Goal: Information Seeking & Learning: Learn about a topic

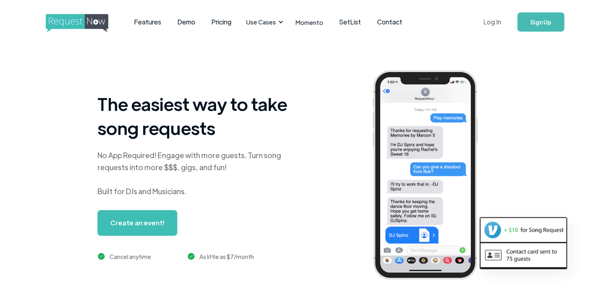
click at [497, 23] on link "Log In" at bounding box center [492, 22] width 34 height 28
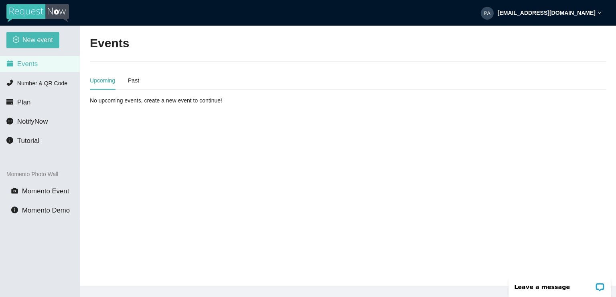
click at [599, 14] on icon "down" at bounding box center [599, 13] width 4 height 4
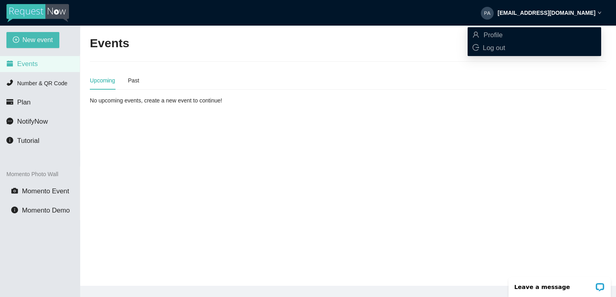
click at [599, 14] on icon "down" at bounding box center [599, 13] width 4 height 4
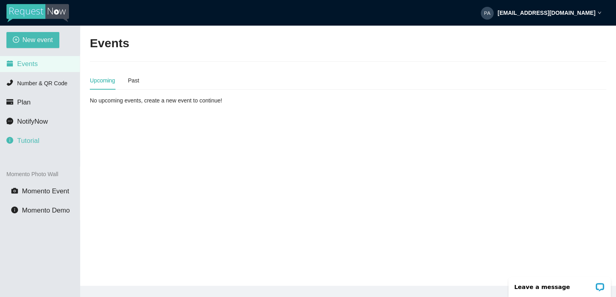
click at [34, 139] on span "Tutorial" at bounding box center [28, 141] width 22 height 8
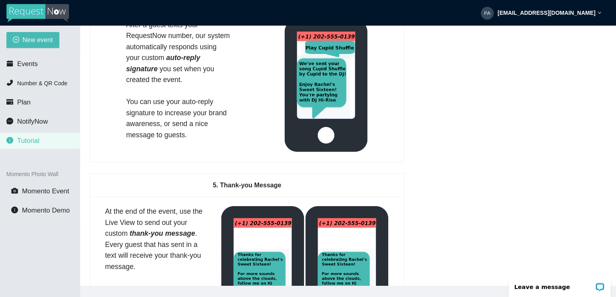
scroll to position [1082, 0]
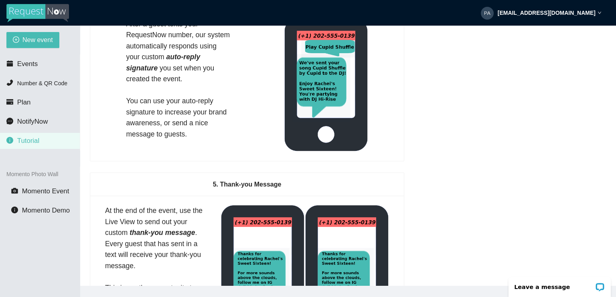
click at [50, 11] on img at bounding box center [37, 13] width 63 height 18
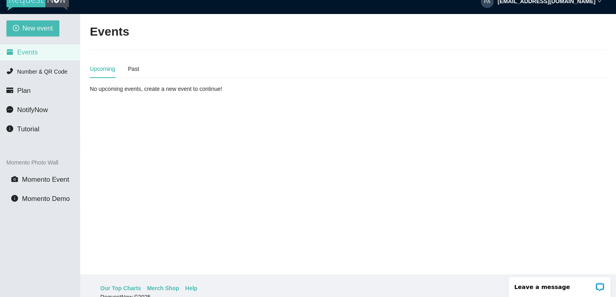
scroll to position [26, 0]
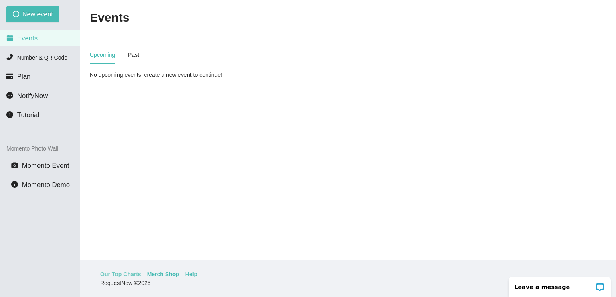
click at [129, 275] on link "Our Top Charts" at bounding box center [120, 274] width 41 height 9
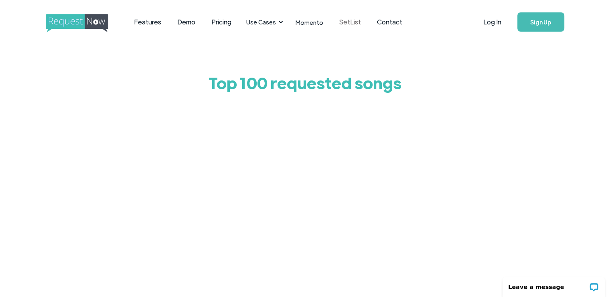
click at [346, 24] on link "SetList" at bounding box center [350, 22] width 38 height 25
click at [545, 76] on div "Top 100 requested songs" at bounding box center [305, 231] width 610 height 375
click at [516, 76] on div "Top 100 requested songs" at bounding box center [305, 231] width 610 height 375
click at [546, 57] on div "Top 100 requested songs" at bounding box center [305, 231] width 610 height 375
click at [527, 89] on div "Top 100 requested songs" at bounding box center [305, 231] width 610 height 375
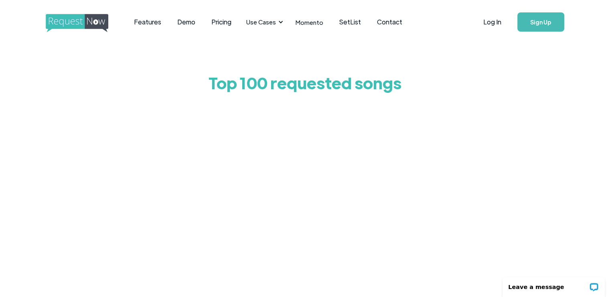
click at [564, 125] on div "Top 100 requested songs" at bounding box center [305, 231] width 610 height 375
click at [574, 121] on div "Top 100 requested songs" at bounding box center [305, 231] width 610 height 375
click at [565, 121] on div "Top 100 requested songs" at bounding box center [305, 231] width 610 height 375
click at [553, 102] on div "Top 100 requested songs" at bounding box center [305, 231] width 610 height 375
click at [574, 131] on div "Top 100 requested songs" at bounding box center [305, 231] width 610 height 375
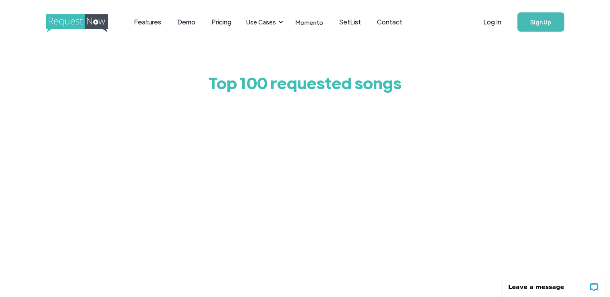
click at [538, 126] on div "Top 100 requested songs" at bounding box center [305, 231] width 610 height 375
click at [558, 203] on div "Top 100 requested songs" at bounding box center [305, 231] width 610 height 375
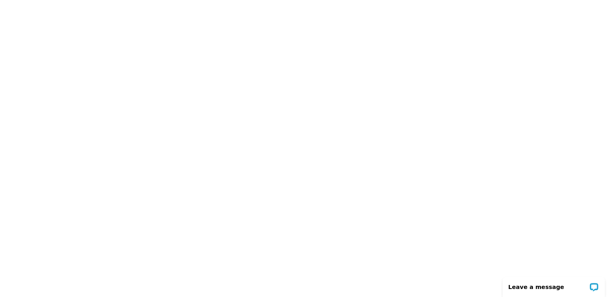
scroll to position [99, 0]
